Goal: Task Accomplishment & Management: Manage account settings

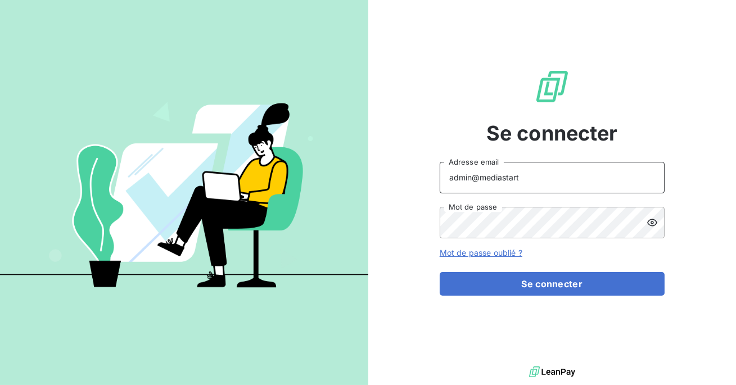
click at [532, 179] on input "admin@mediastart" at bounding box center [552, 177] width 225 height 31
type input "admin@ecores"
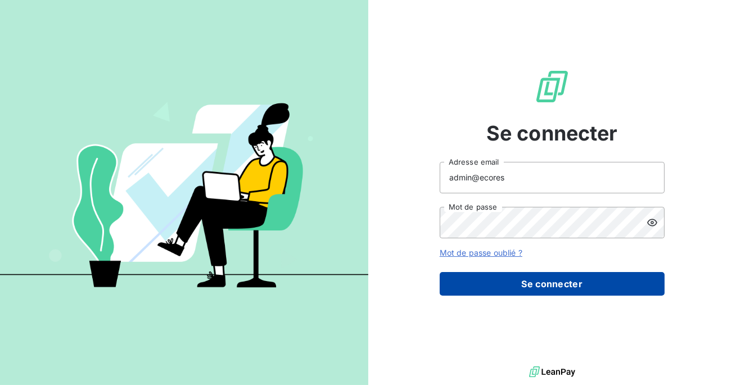
click at [536, 277] on button "Se connecter" at bounding box center [552, 284] width 225 height 24
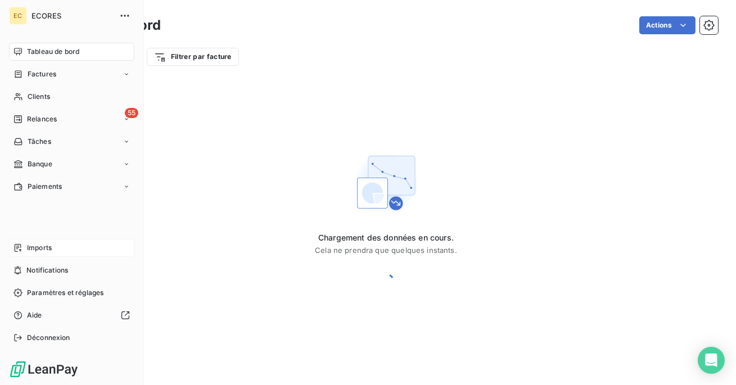
click at [17, 251] on icon at bounding box center [18, 248] width 7 height 8
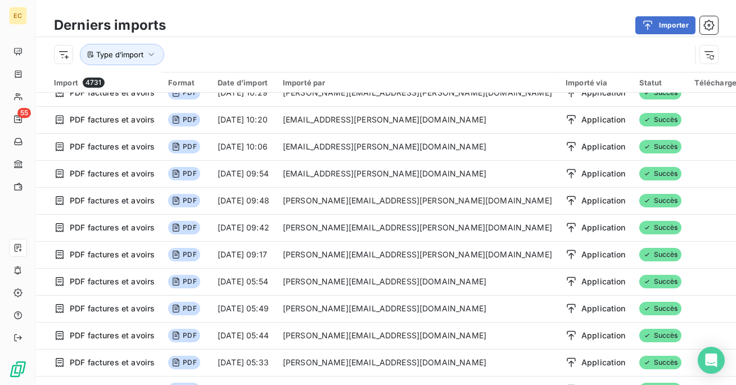
scroll to position [39, 0]
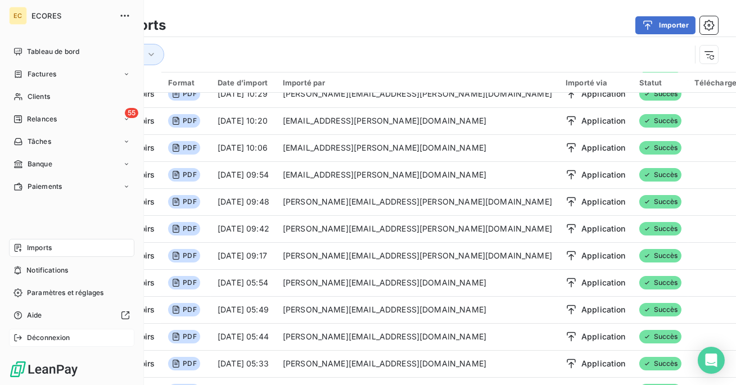
click at [27, 340] on span "Déconnexion" at bounding box center [48, 338] width 43 height 10
